Goal: Information Seeking & Learning: Learn about a topic

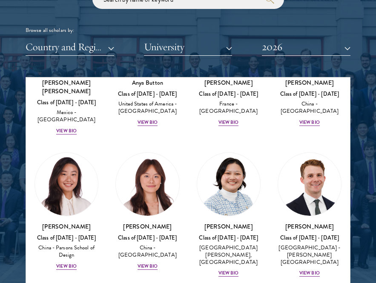
scroll to position [863, 0]
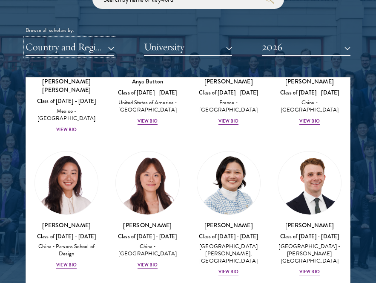
click at [112, 49] on button "Country and Region" at bounding box center [70, 46] width 89 height 17
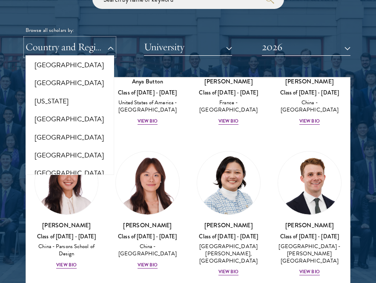
scroll to position [480, 0]
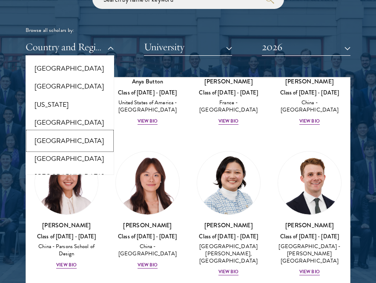
click at [74, 135] on button "[GEOGRAPHIC_DATA]" at bounding box center [69, 141] width 83 height 18
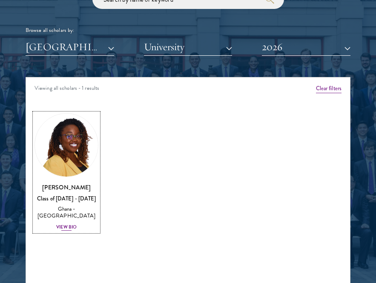
click at [62, 165] on img at bounding box center [66, 145] width 63 height 63
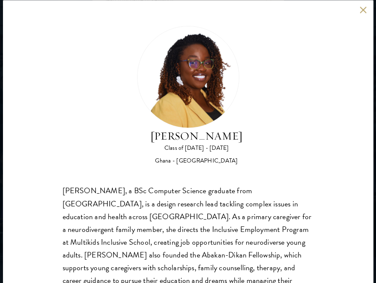
click at [366, 9] on button at bounding box center [363, 9] width 7 height 7
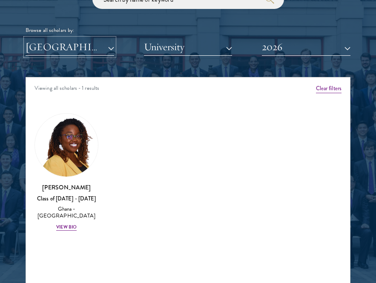
click at [97, 46] on button "[GEOGRAPHIC_DATA]" at bounding box center [70, 46] width 89 height 17
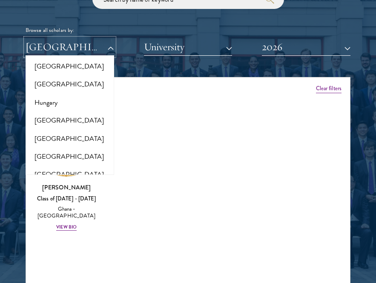
scroll to position [630, 0]
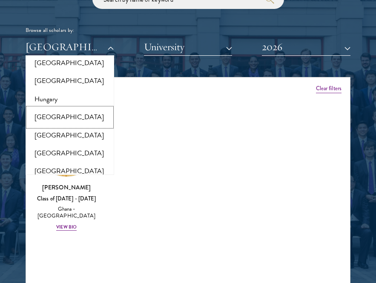
click at [63, 109] on button "[GEOGRAPHIC_DATA]" at bounding box center [69, 117] width 83 height 18
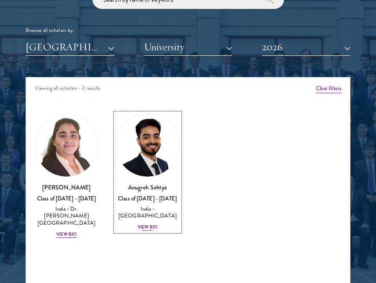
click at [146, 159] on img at bounding box center [147, 145] width 63 height 63
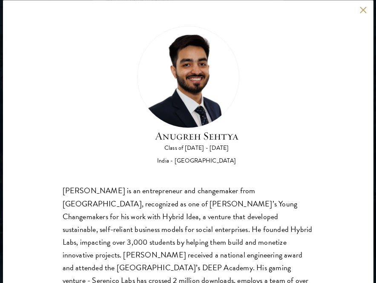
scroll to position [42, 0]
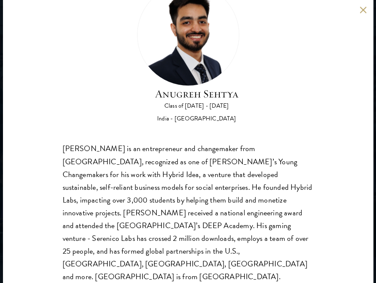
click at [363, 12] on button at bounding box center [363, 9] width 7 height 7
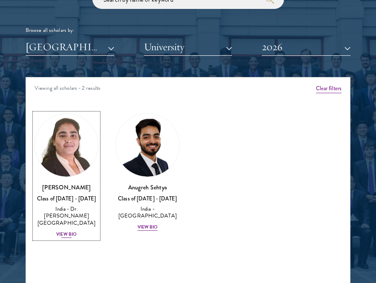
click at [81, 137] on img at bounding box center [66, 145] width 63 height 63
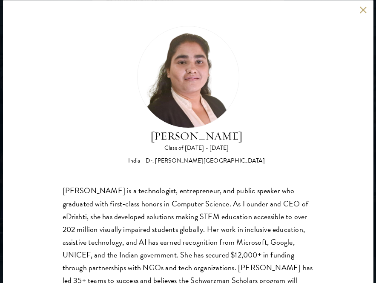
click at [364, 11] on button at bounding box center [363, 9] width 7 height 7
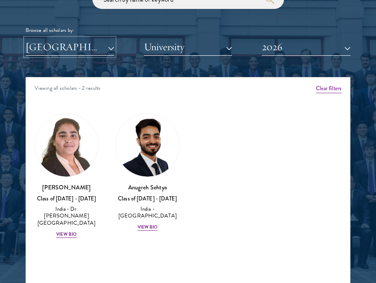
click at [100, 49] on button "[GEOGRAPHIC_DATA]" at bounding box center [70, 46] width 89 height 17
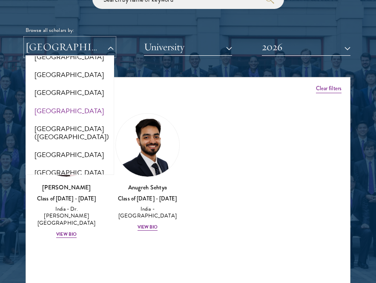
scroll to position [1035, 0]
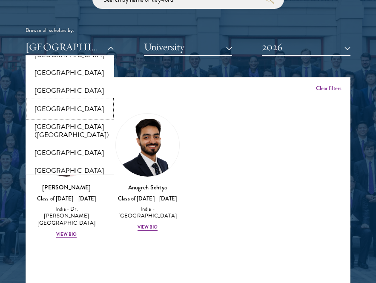
click at [61, 106] on button "[GEOGRAPHIC_DATA]" at bounding box center [69, 109] width 83 height 18
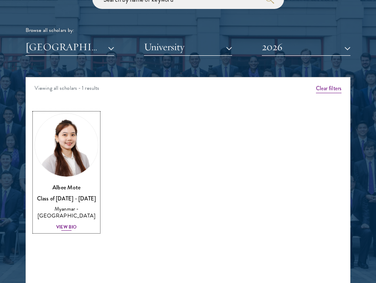
click at [81, 131] on img at bounding box center [66, 145] width 63 height 63
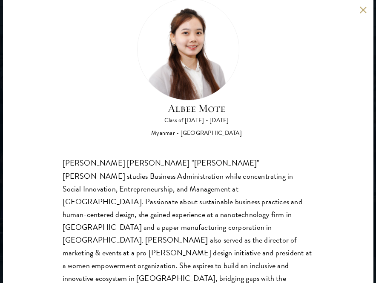
scroll to position [20, 0]
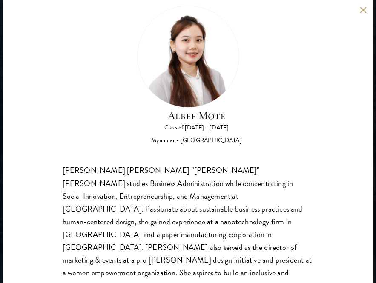
click at [364, 11] on button at bounding box center [363, 9] width 7 height 7
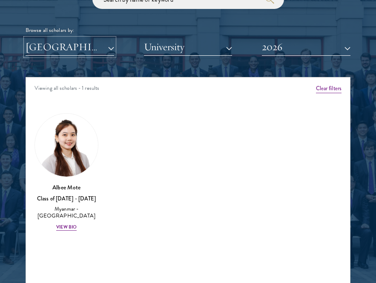
click at [85, 51] on button "[GEOGRAPHIC_DATA]" at bounding box center [70, 46] width 89 height 17
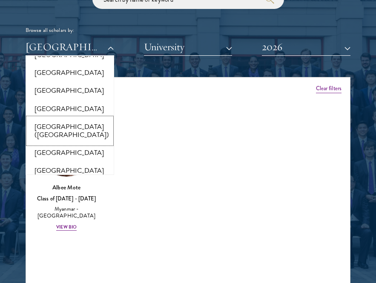
click at [81, 118] on button "[GEOGRAPHIC_DATA] ([GEOGRAPHIC_DATA])" at bounding box center [69, 131] width 83 height 26
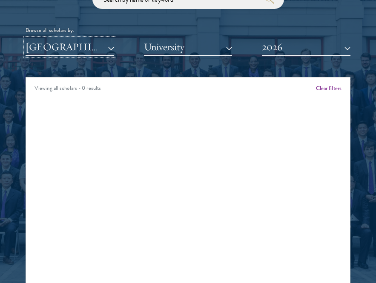
click at [94, 51] on button "[GEOGRAPHIC_DATA] ([GEOGRAPHIC_DATA])" at bounding box center [70, 46] width 89 height 17
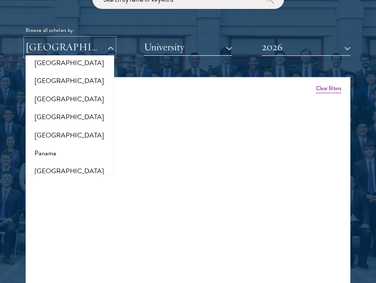
scroll to position [1216, 0]
click at [56, 108] on button "[GEOGRAPHIC_DATA]" at bounding box center [69, 117] width 83 height 18
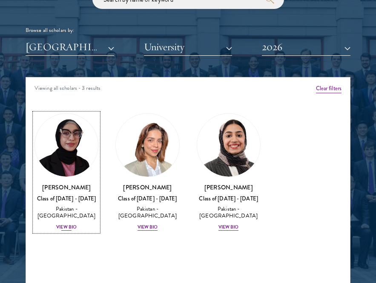
click at [70, 148] on img at bounding box center [66, 145] width 63 height 63
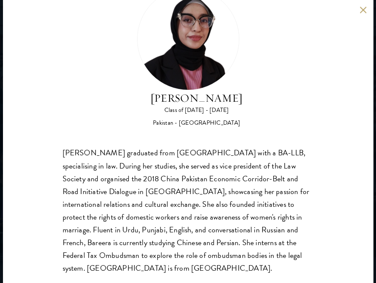
scroll to position [42, 0]
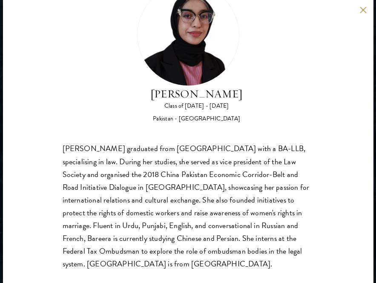
click at [364, 9] on button at bounding box center [363, 9] width 7 height 7
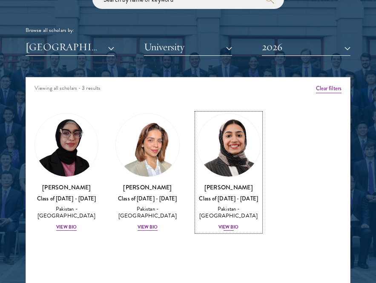
click at [215, 149] on img at bounding box center [228, 145] width 63 height 63
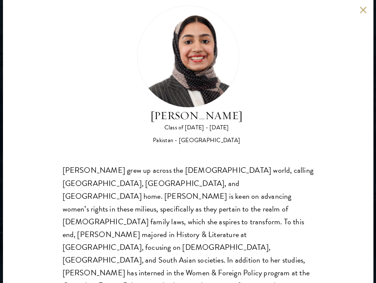
scroll to position [29, 0]
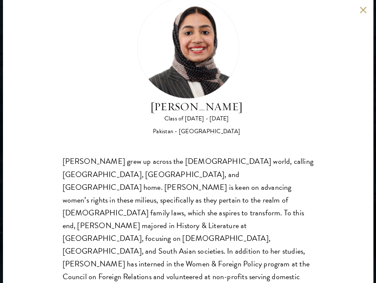
click at [366, 11] on button at bounding box center [363, 9] width 7 height 7
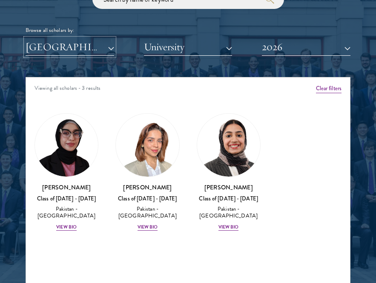
click at [74, 46] on button "[GEOGRAPHIC_DATA]" at bounding box center [70, 46] width 89 height 17
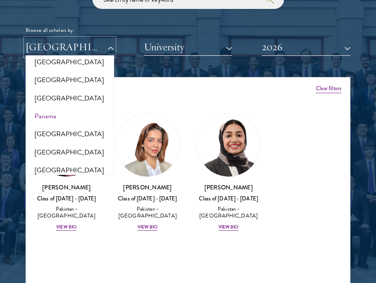
scroll to position [1257, 0]
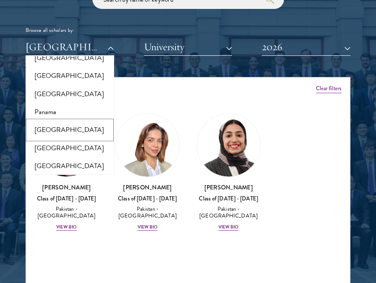
click at [66, 121] on button "[GEOGRAPHIC_DATA]" at bounding box center [69, 130] width 83 height 18
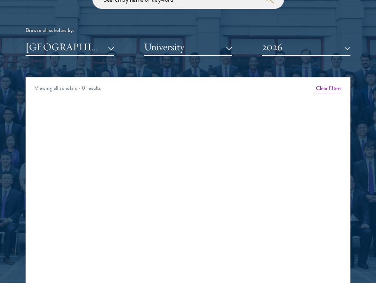
click at [91, 56] on div "Scholar Directory Congratulations and welcome to the Schwarzman Scholars Class …" at bounding box center [188, 120] width 325 height 424
click at [112, 47] on button "[GEOGRAPHIC_DATA]" at bounding box center [70, 46] width 89 height 17
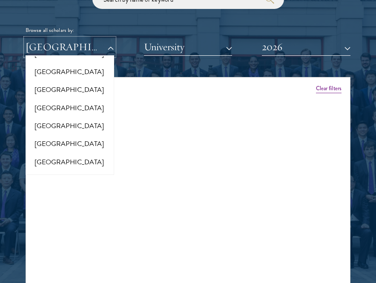
scroll to position [1476, 0]
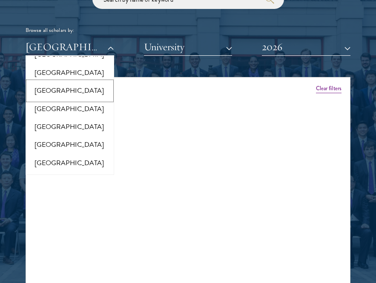
click at [55, 82] on button "[GEOGRAPHIC_DATA]" at bounding box center [69, 91] width 83 height 18
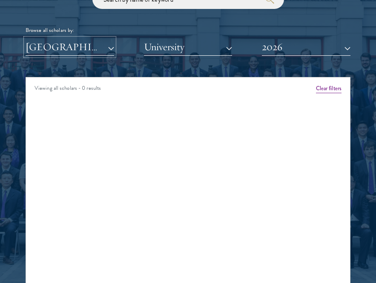
click at [89, 50] on button "[GEOGRAPHIC_DATA]" at bounding box center [70, 46] width 89 height 17
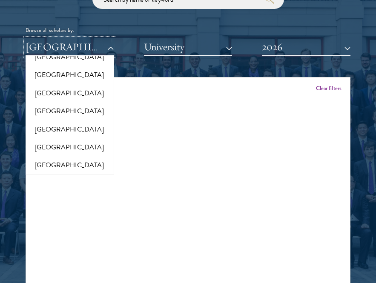
scroll to position [1785, 0]
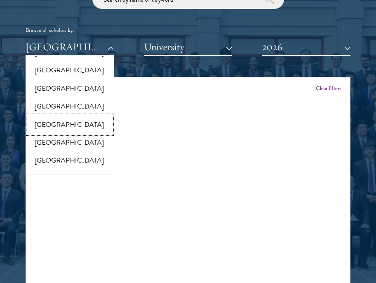
click at [63, 116] on button "[GEOGRAPHIC_DATA]" at bounding box center [69, 125] width 83 height 18
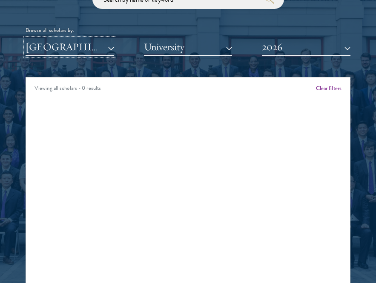
click at [76, 56] on button "[GEOGRAPHIC_DATA]" at bounding box center [70, 46] width 89 height 17
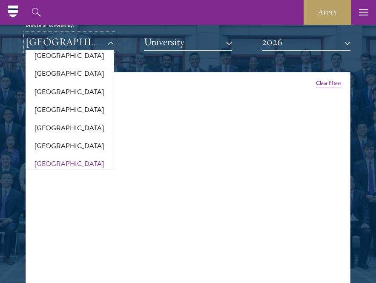
scroll to position [1774, 0]
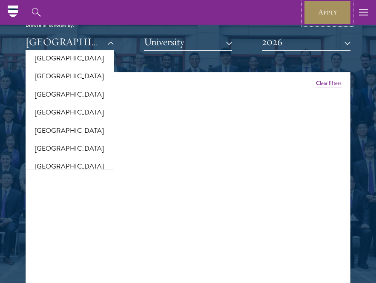
click at [324, 17] on link "Apply" at bounding box center [328, 12] width 48 height 25
